Goal: Check status: Check status

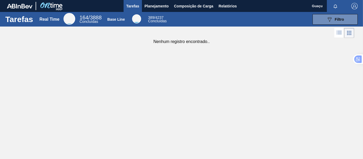
drag, startPoint x: 153, startPoint y: 6, endPoint x: 90, endPoint y: 87, distance: 102.4
click at [90, 87] on div "Tarefas Real Time 164 / 3888 Concluídas Base Line 389 / 4237 Concluídas 089F7B8…" at bounding box center [181, 74] width 363 height 124
click at [168, 4] on span "Planejamento" at bounding box center [157, 6] width 24 height 6
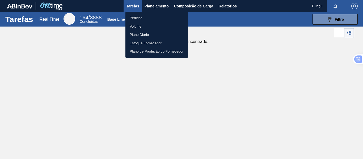
click at [140, 17] on li "Pedidos" at bounding box center [157, 18] width 63 height 9
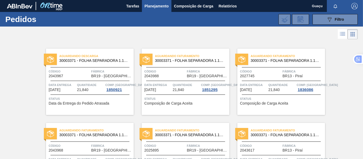
drag, startPoint x: 0, startPoint y: 17, endPoint x: 180, endPoint y: 43, distance: 181.4
click at [180, 43] on div "Aguardando Faturamento 30003371 - FOLHA SEPARADORA 1.175 mm x 980 mm; Código 20…" at bounding box center [182, 78] width 96 height 74
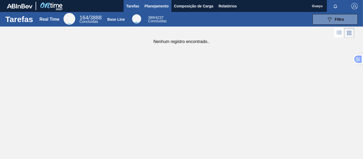
click at [160, 8] on span "Planejamento" at bounding box center [157, 6] width 24 height 6
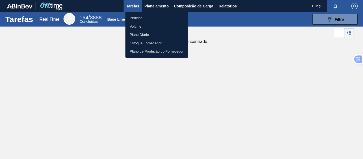
drag, startPoint x: 137, startPoint y: 17, endPoint x: 146, endPoint y: 22, distance: 10.1
click at [137, 18] on li "Pedidos" at bounding box center [157, 18] width 63 height 9
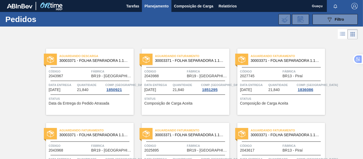
click at [210, 35] on div at bounding box center [181, 34] width 363 height 13
